Goal: Check status: Check status

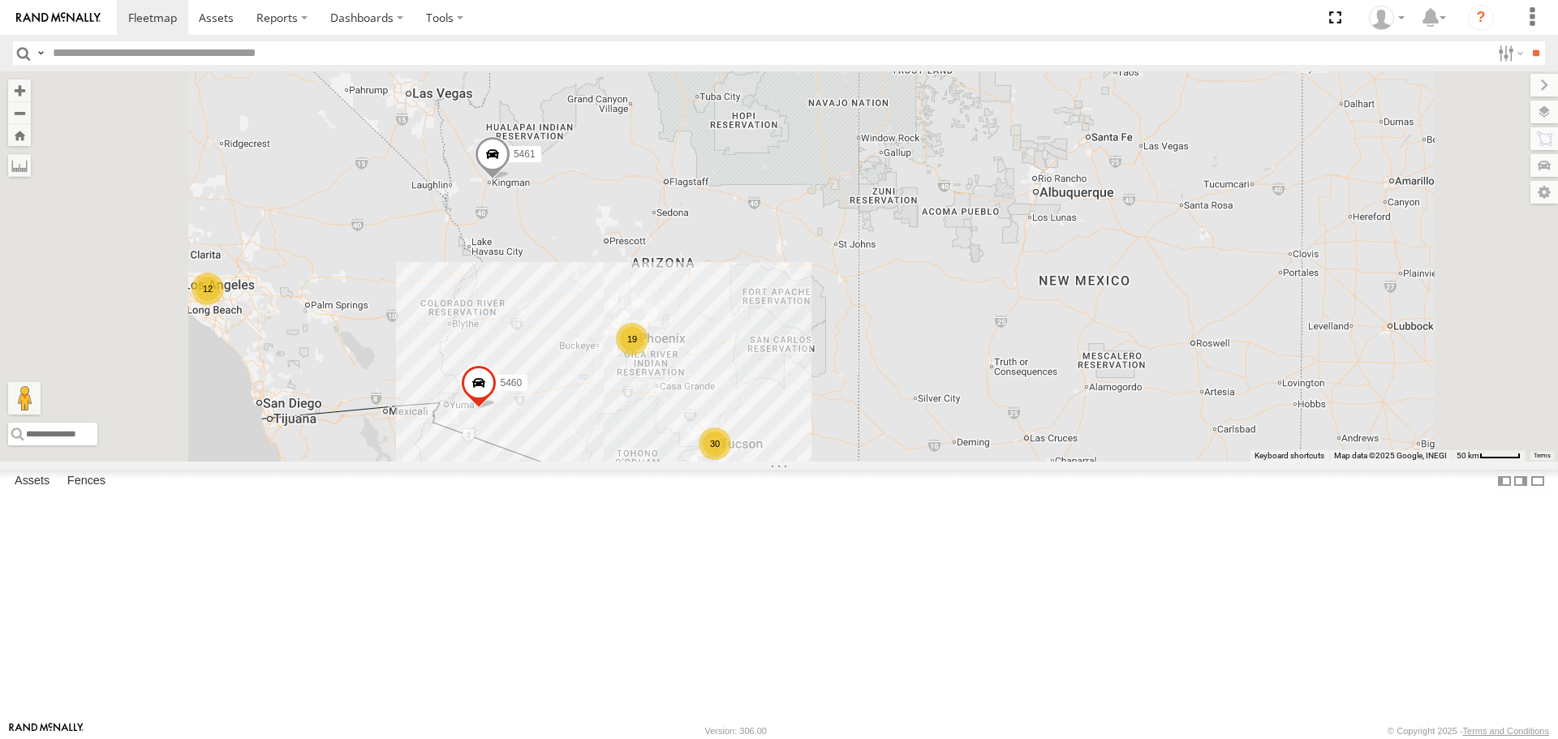
click at [648, 355] on div "19" at bounding box center [632, 339] width 32 height 32
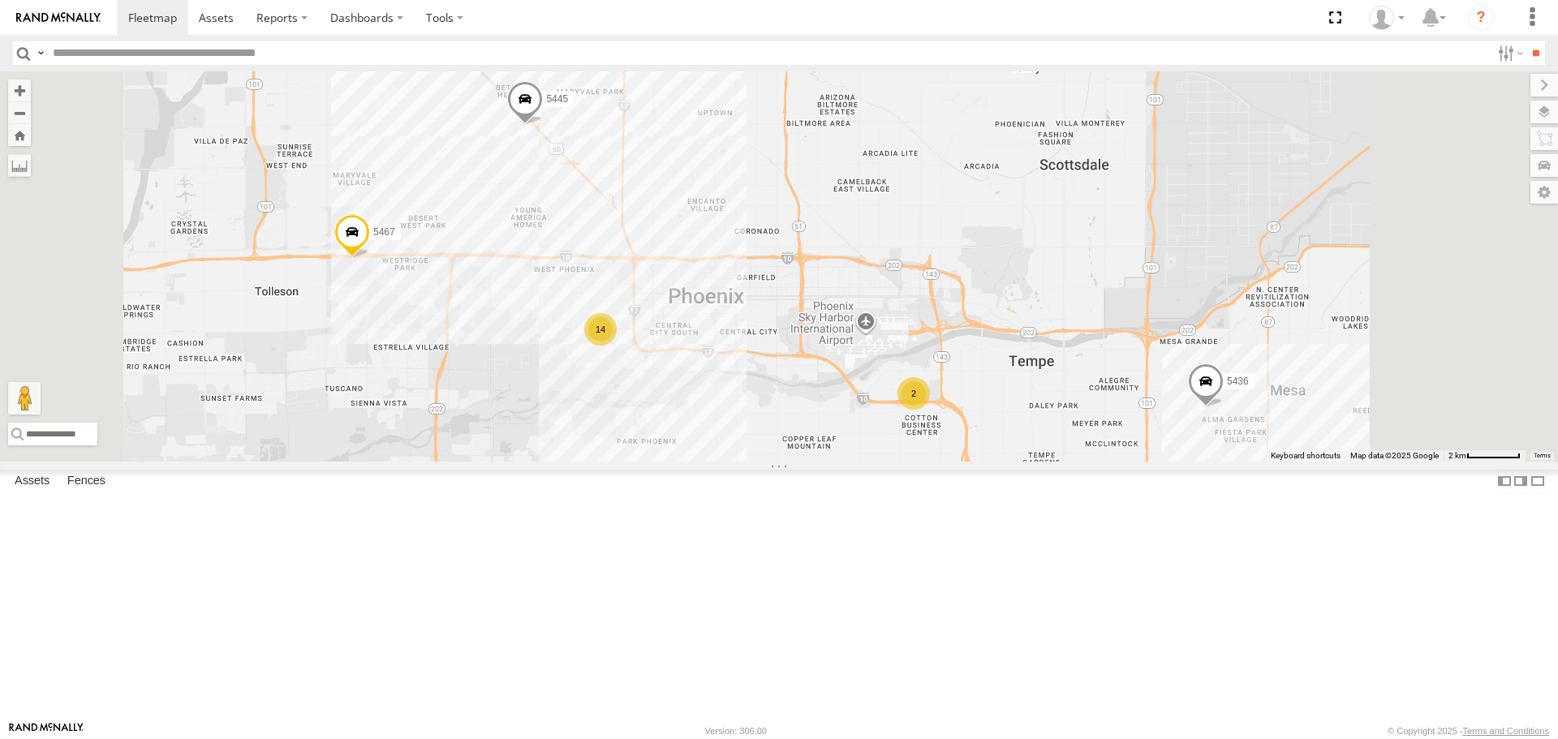
click at [617, 346] on div "14" at bounding box center [600, 329] width 32 height 32
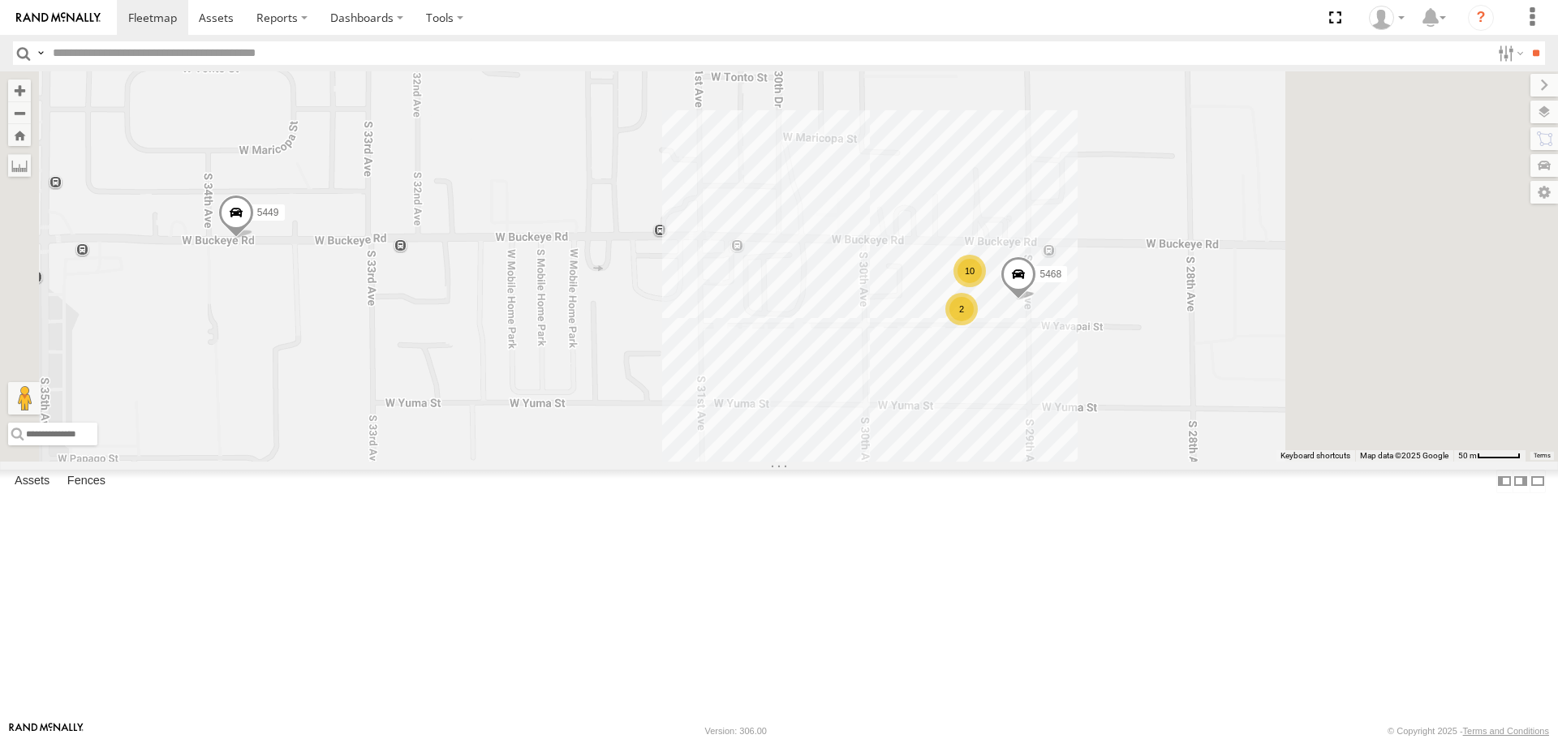
drag, startPoint x: 1293, startPoint y: 452, endPoint x: 1105, endPoint y: 460, distance: 188.5
click at [1105, 460] on div "015910002798067 5461 5460 5467 5436 5445 10 2 5449 5468" at bounding box center [779, 266] width 1558 height 390
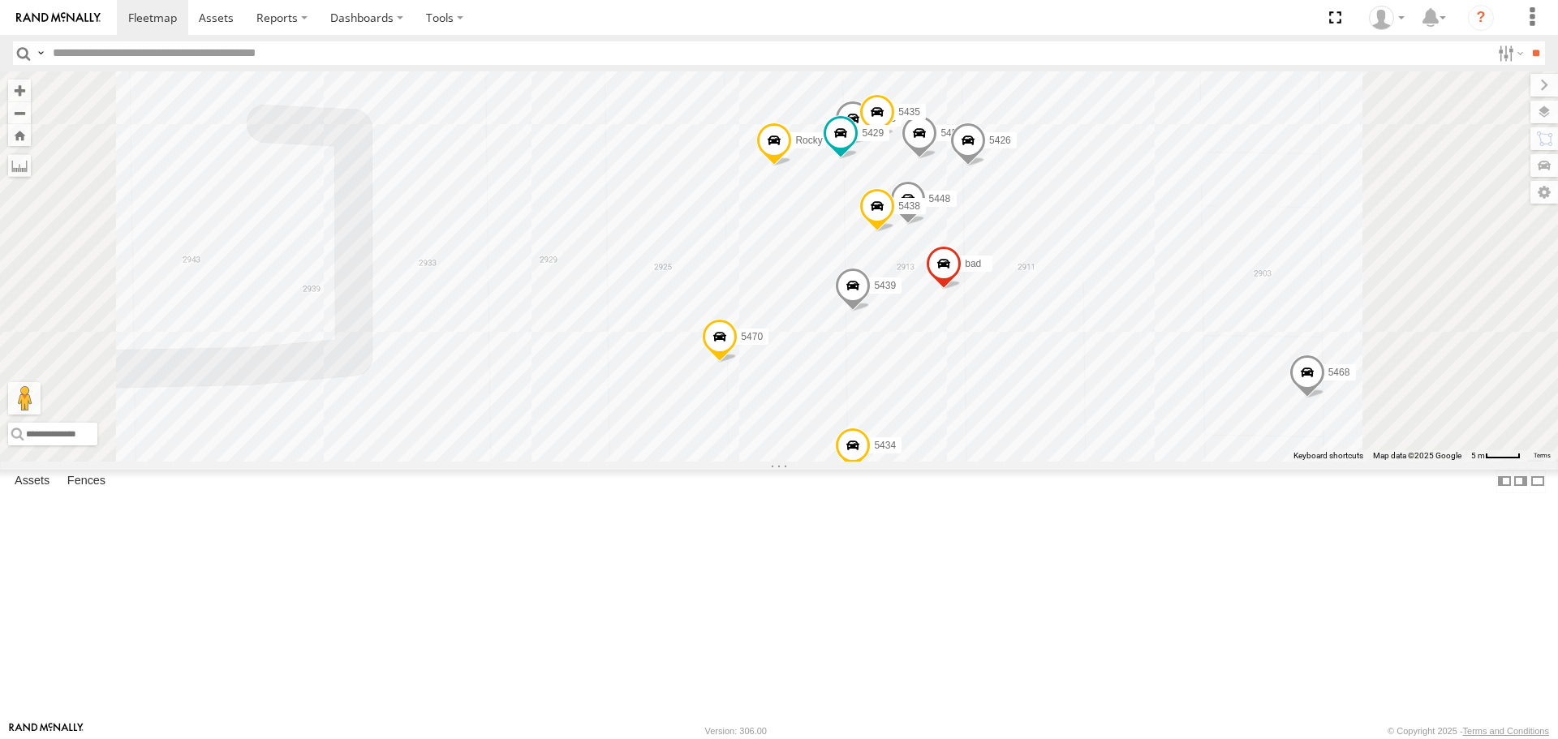
drag, startPoint x: 1053, startPoint y: 349, endPoint x: 987, endPoint y: 367, distance: 68.1
click at [987, 367] on div "015910002798067 5461 5460 5467 5436 5445 5449 5468 5434 5470 5439 bad Rocky 545…" at bounding box center [779, 266] width 1558 height 390
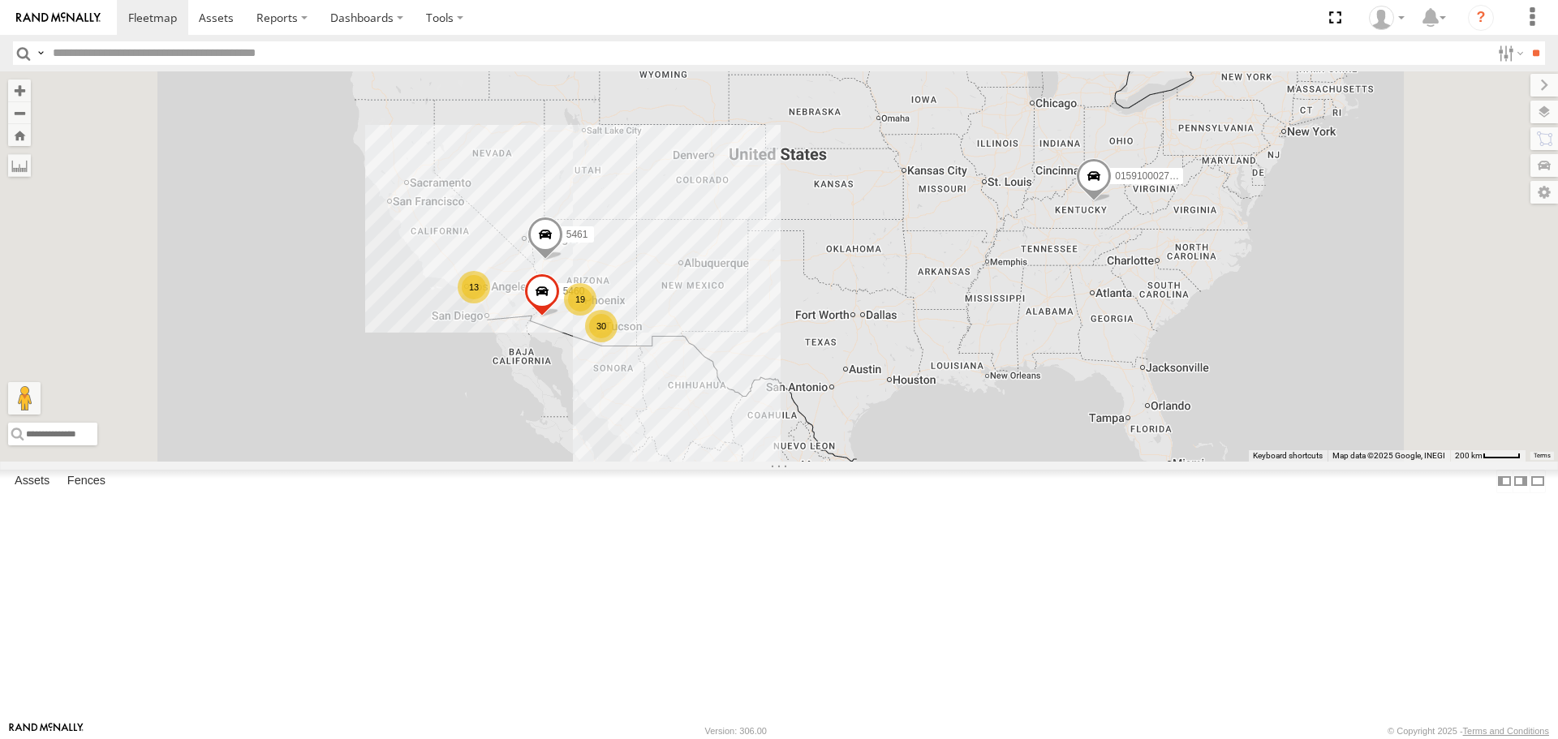
click at [618, 343] on div "30" at bounding box center [601, 326] width 32 height 32
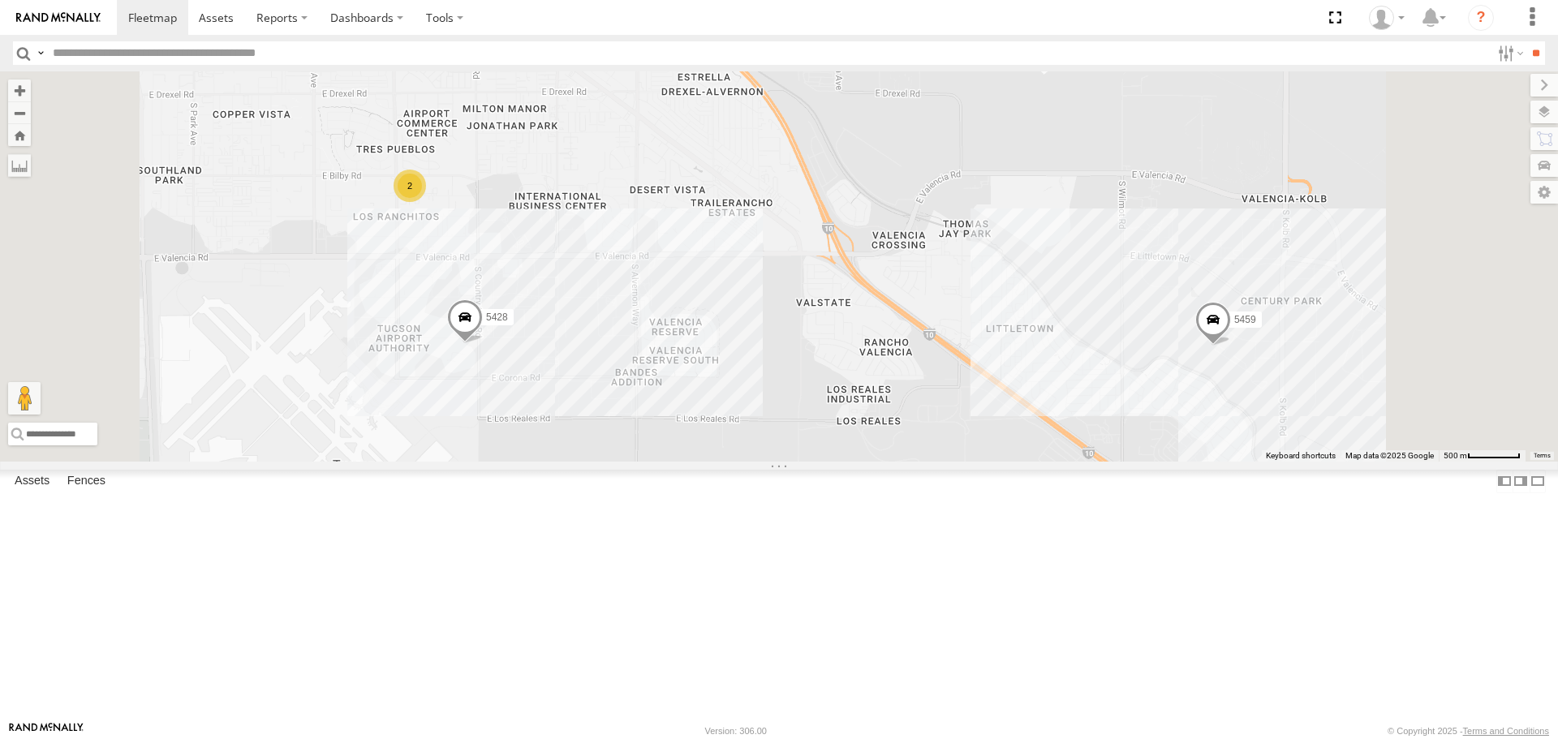
click at [426, 202] on div "2" at bounding box center [410, 186] width 32 height 32
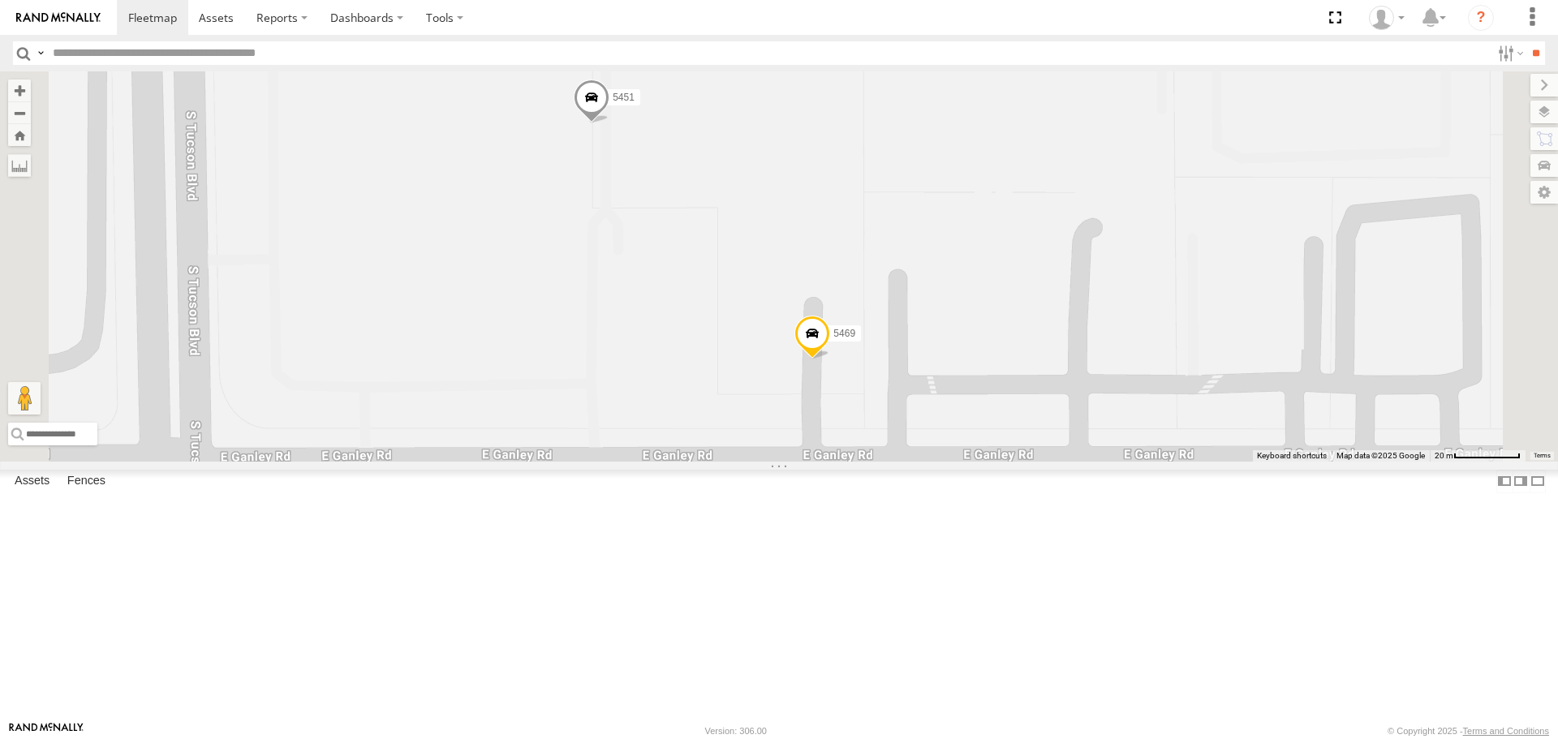
drag, startPoint x: 726, startPoint y: 263, endPoint x: 768, endPoint y: 308, distance: 61.4
click at [768, 308] on div "015910002798067 5461 5460 5459 5433 5428 Spare-New 5457 5451 5469" at bounding box center [779, 266] width 1558 height 390
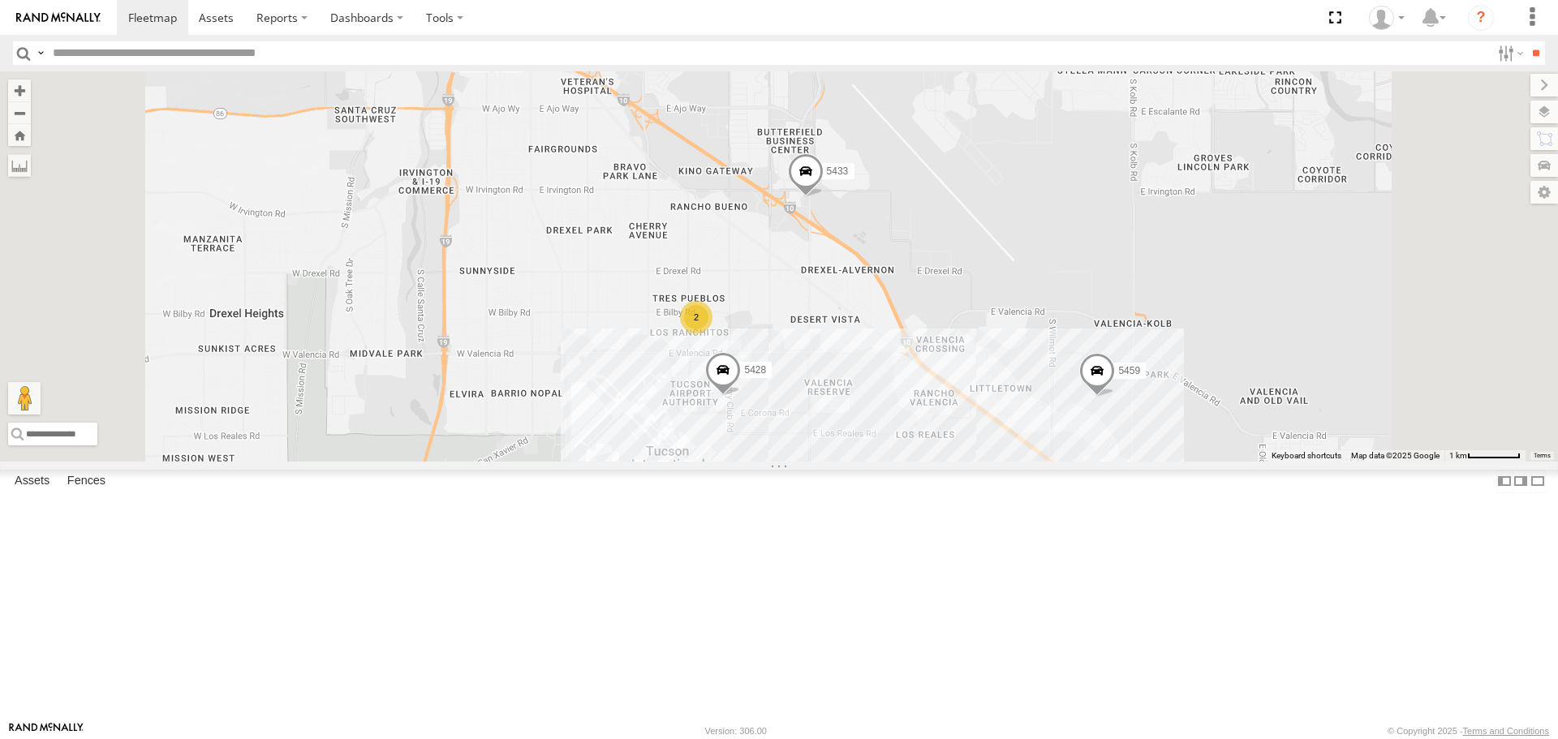
drag, startPoint x: 1004, startPoint y: 283, endPoint x: 995, endPoint y: 365, distance: 82.5
click at [995, 365] on div "015910002798067 5461 5460 5459 5433 5428 Spare-New 5457 2" at bounding box center [779, 266] width 1558 height 390
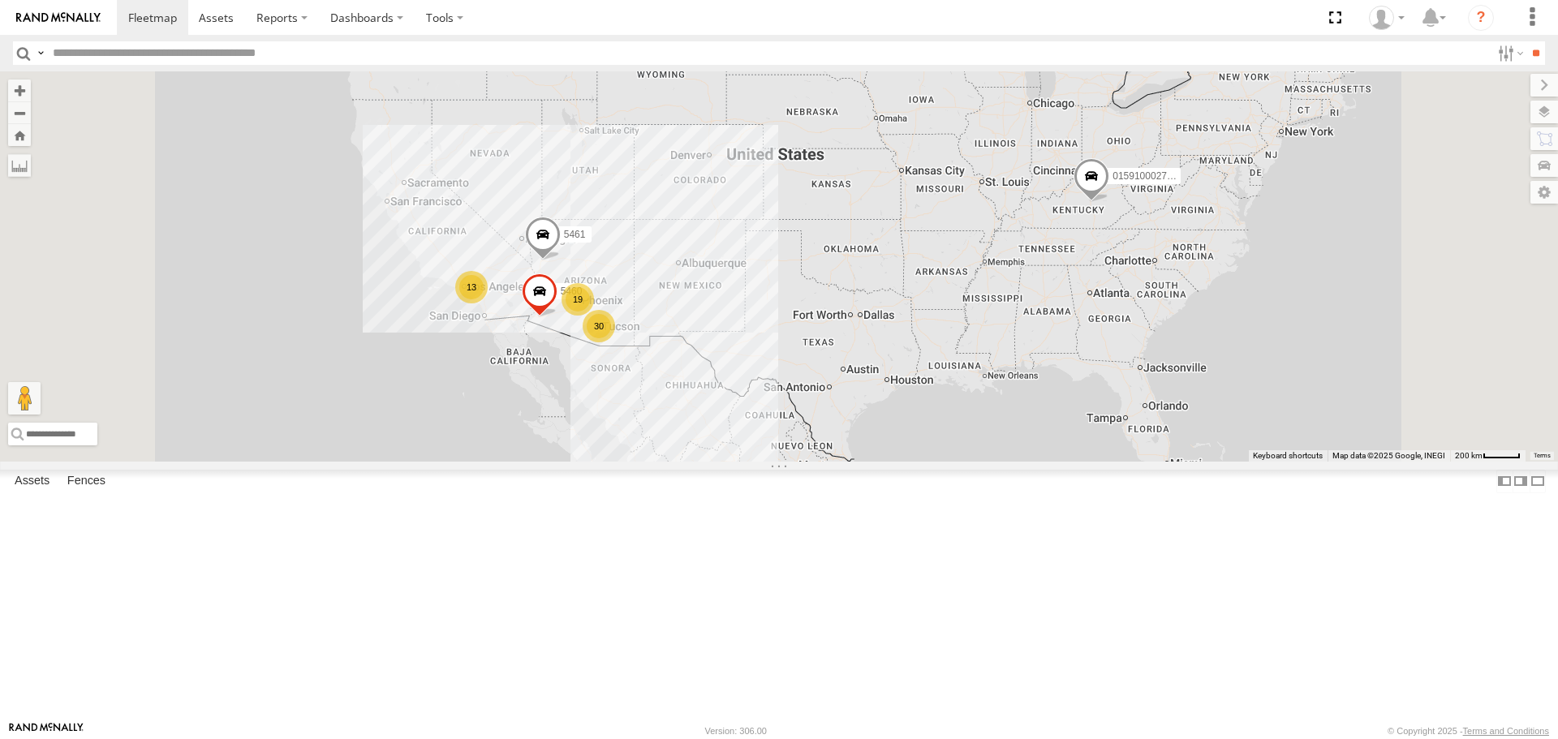
click at [594, 316] on div "19" at bounding box center [578, 299] width 32 height 32
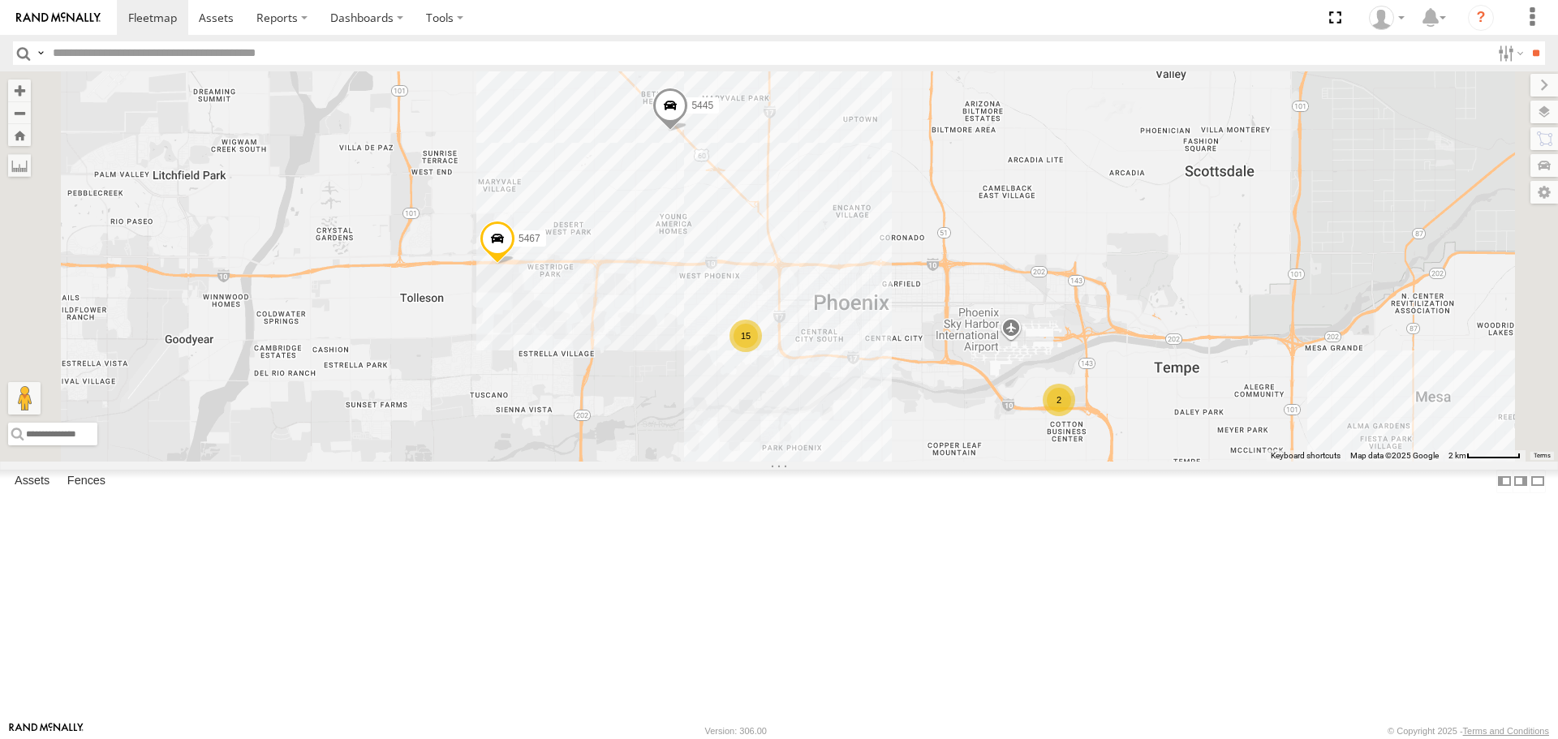
click at [762, 352] on div "15" at bounding box center [746, 336] width 32 height 32
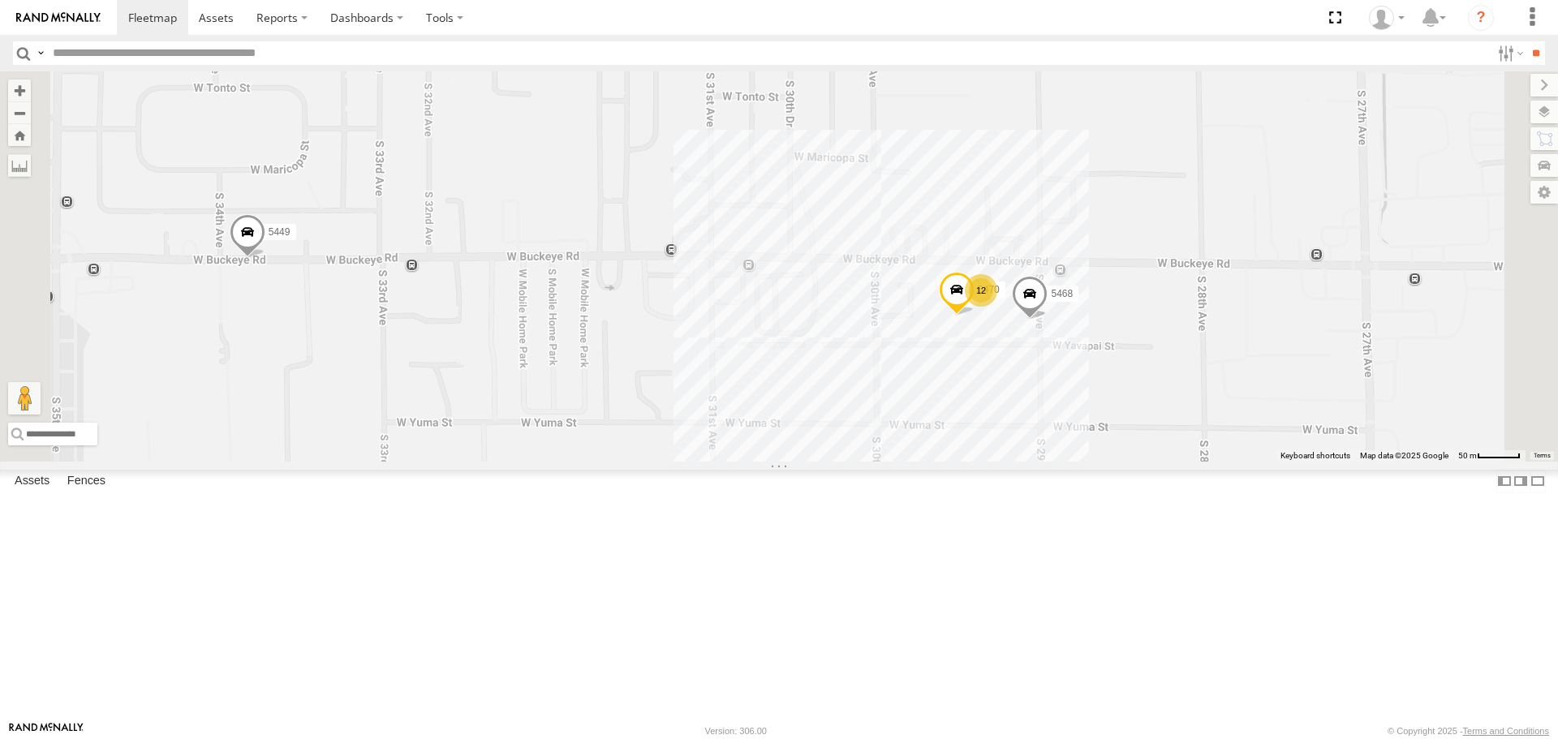
drag, startPoint x: 1314, startPoint y: 436, endPoint x: 1165, endPoint y: 459, distance: 150.3
click at [1165, 459] on div "015910002798067 5461 5460 5467 5445 12 5470 5449 5468" at bounding box center [779, 266] width 1558 height 390
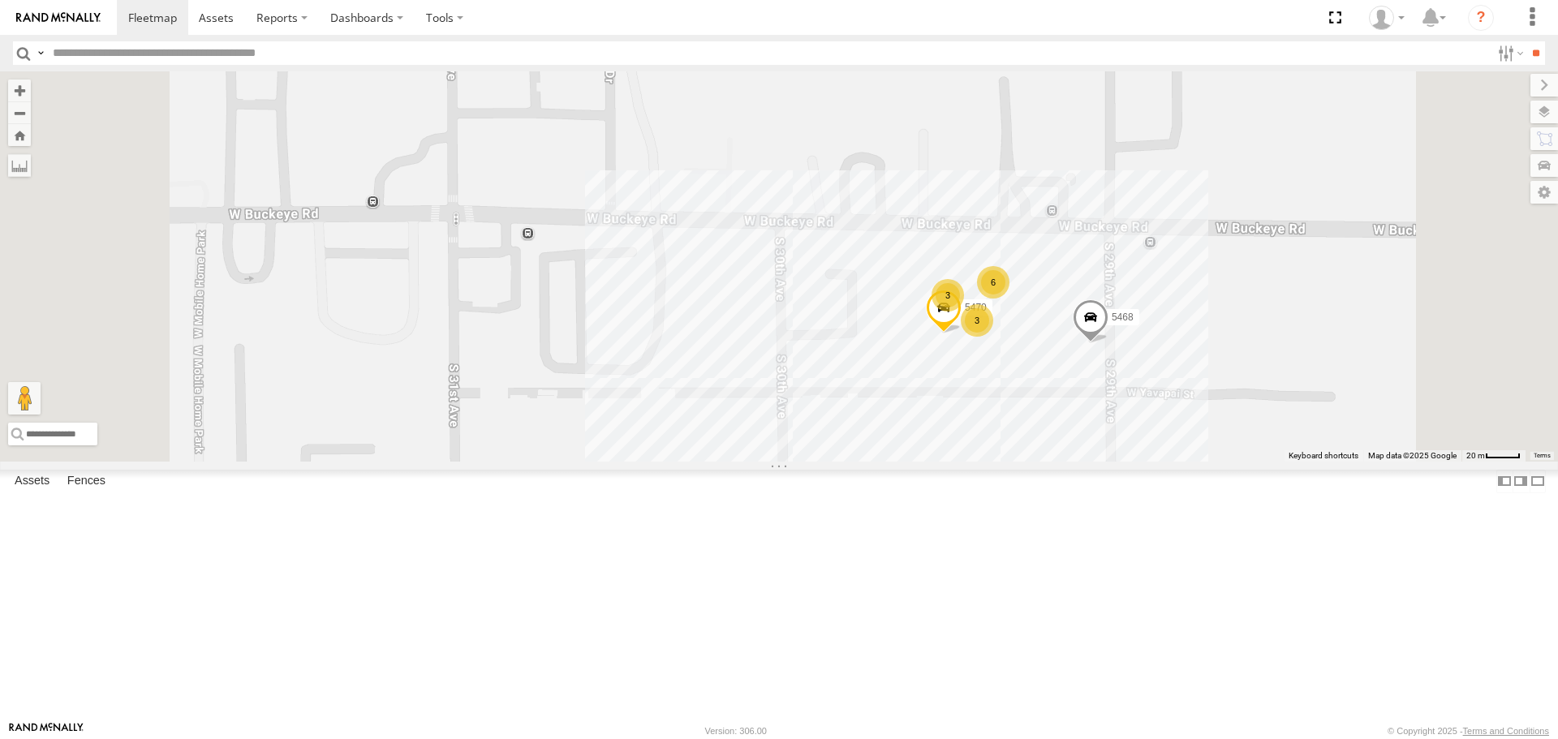
click at [962, 334] on span at bounding box center [944, 313] width 36 height 44
